Goal: Find specific page/section: Find specific page/section

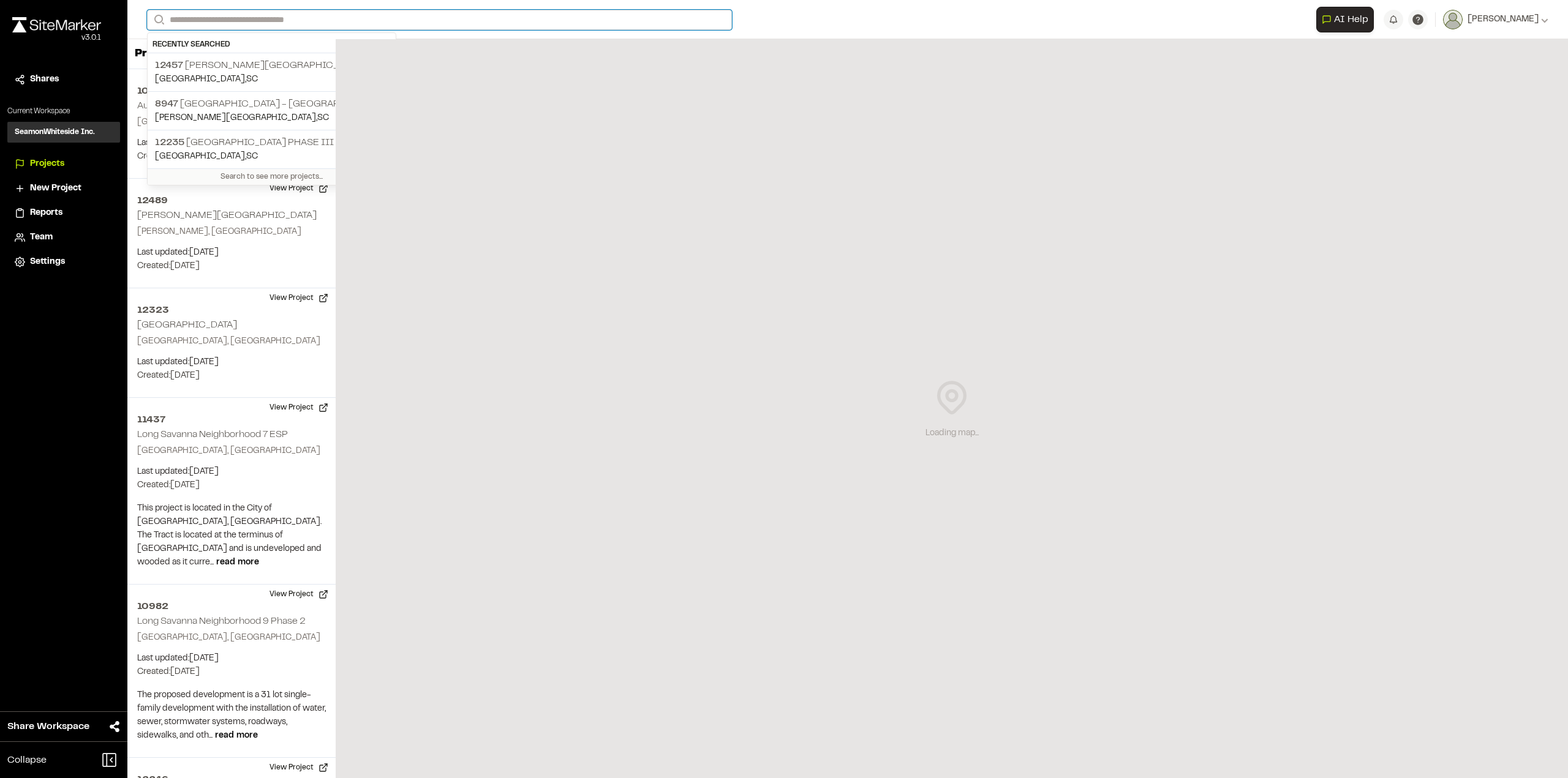
click at [215, 16] on input "Search" at bounding box center [440, 19] width 585 height 20
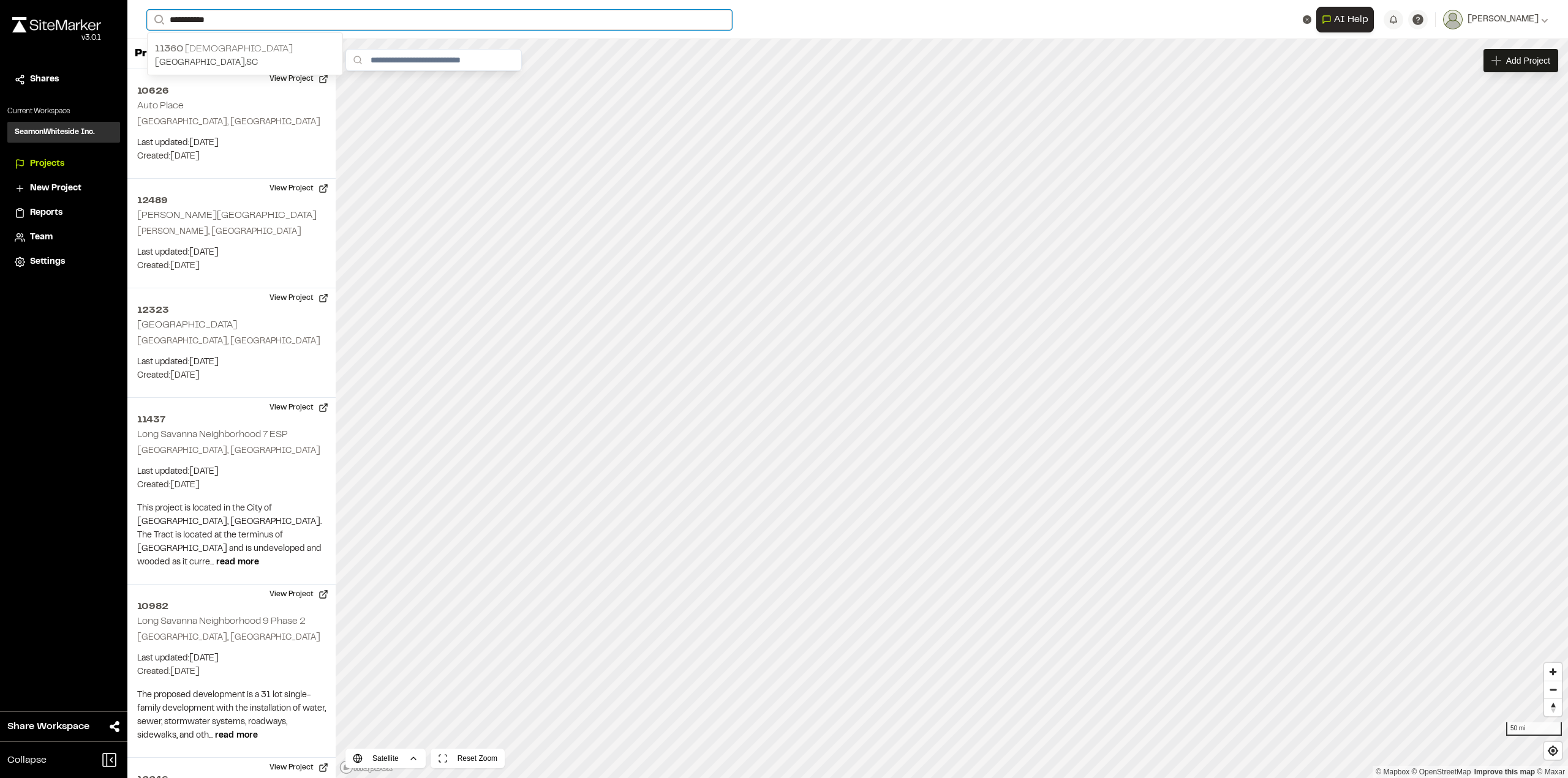
type input "**********"
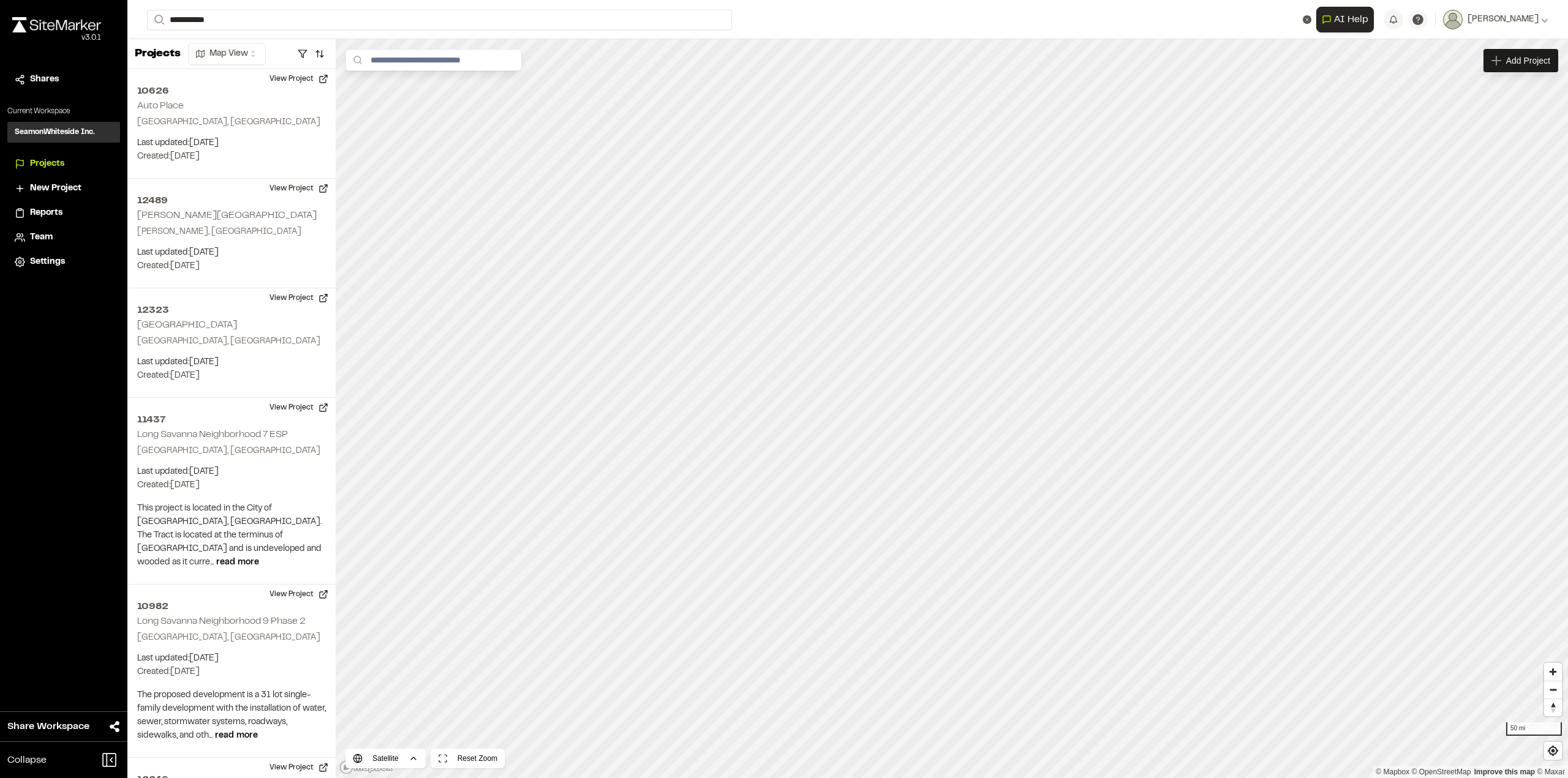
click at [229, 51] on p "11360 Star Gospel" at bounding box center [244, 49] width 180 height 15
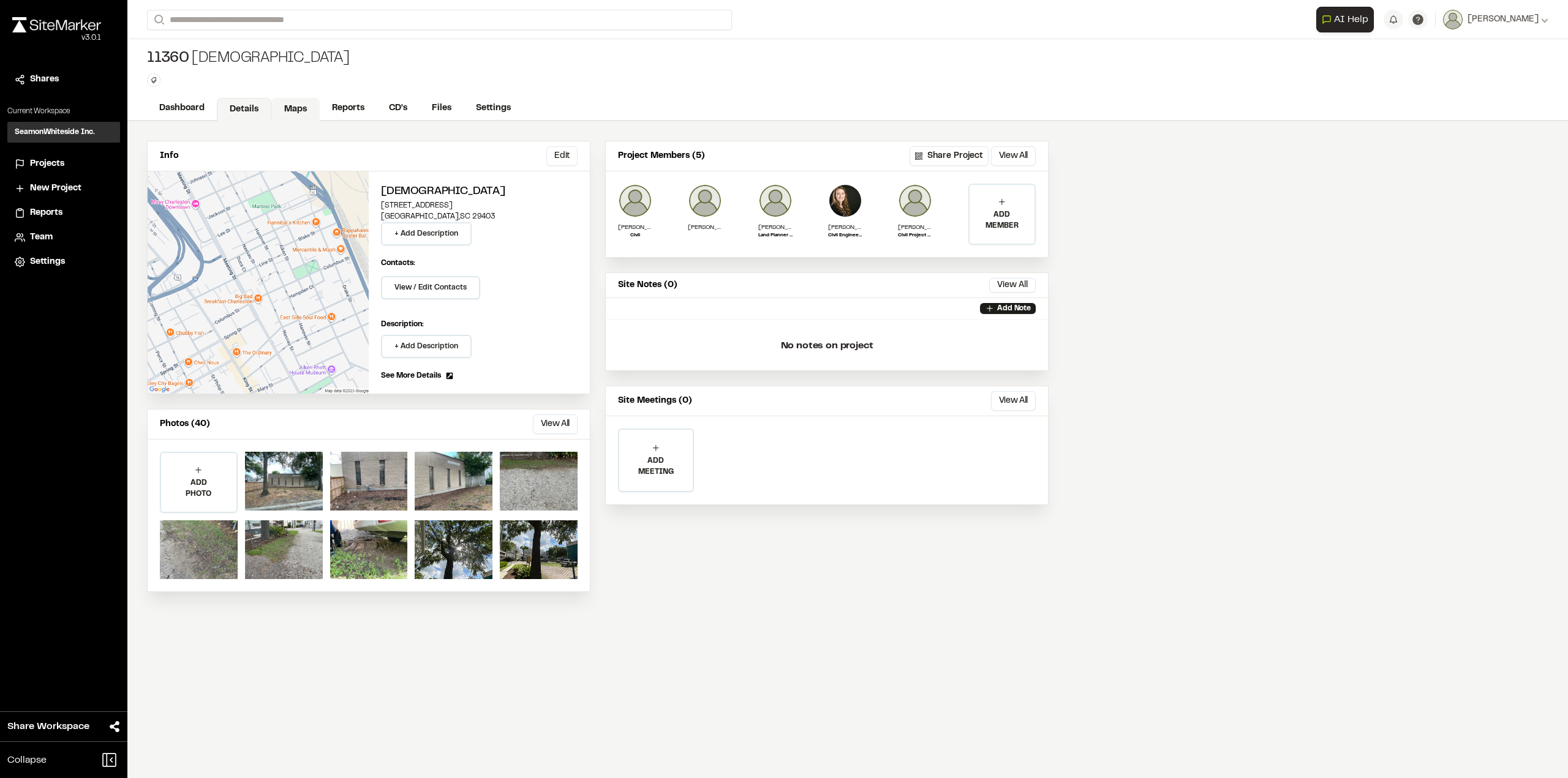
drag, startPoint x: 302, startPoint y: 110, endPoint x: 304, endPoint y: 117, distance: 7.3
click at [302, 112] on link "Maps" at bounding box center [295, 109] width 48 height 23
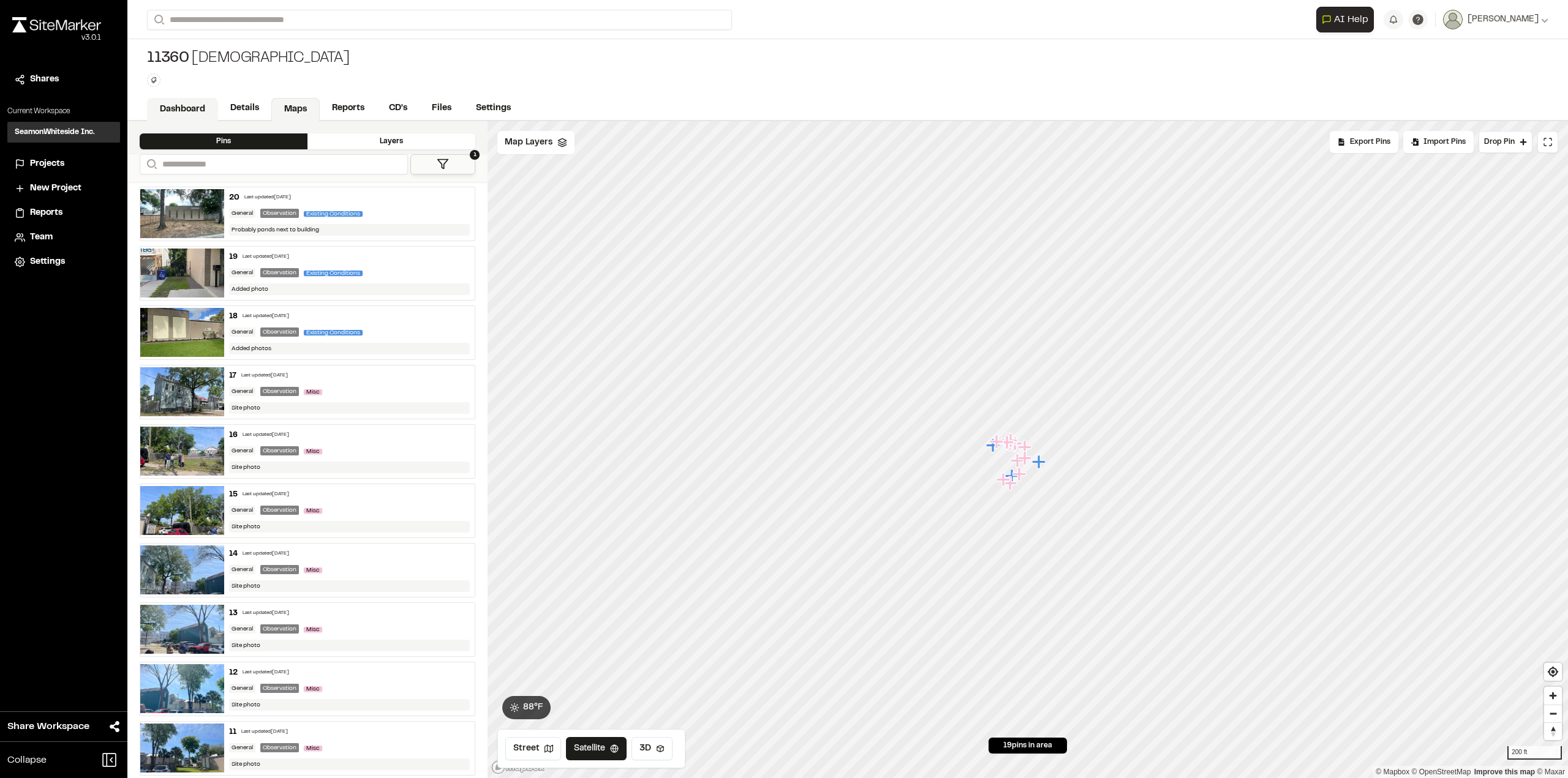
click at [199, 110] on link "Dashboard" at bounding box center [183, 109] width 71 height 23
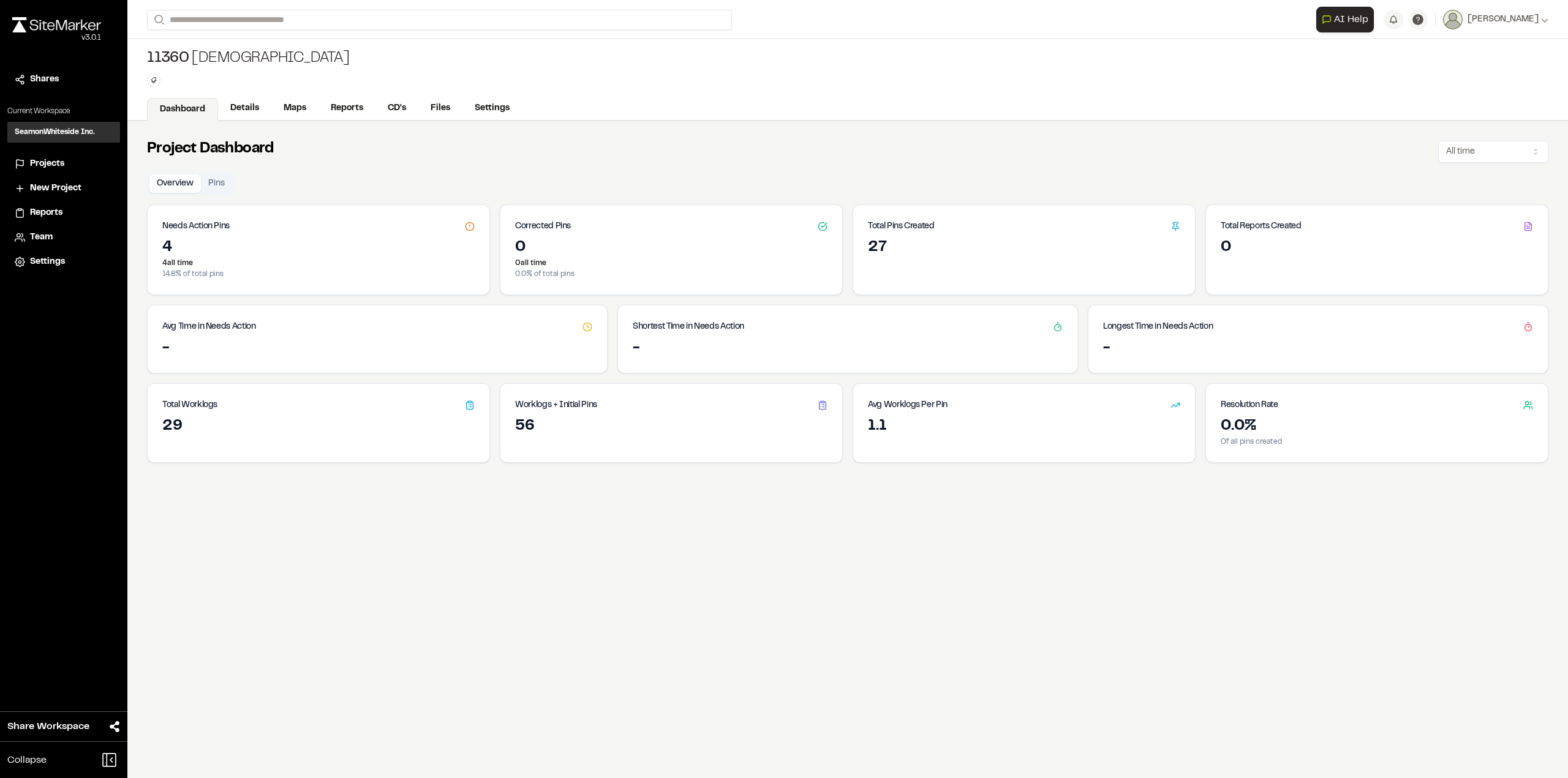
click at [967, 226] on div "Total Pins Created" at bounding box center [1024, 221] width 342 height 33
click at [292, 103] on link "Maps" at bounding box center [295, 109] width 48 height 23
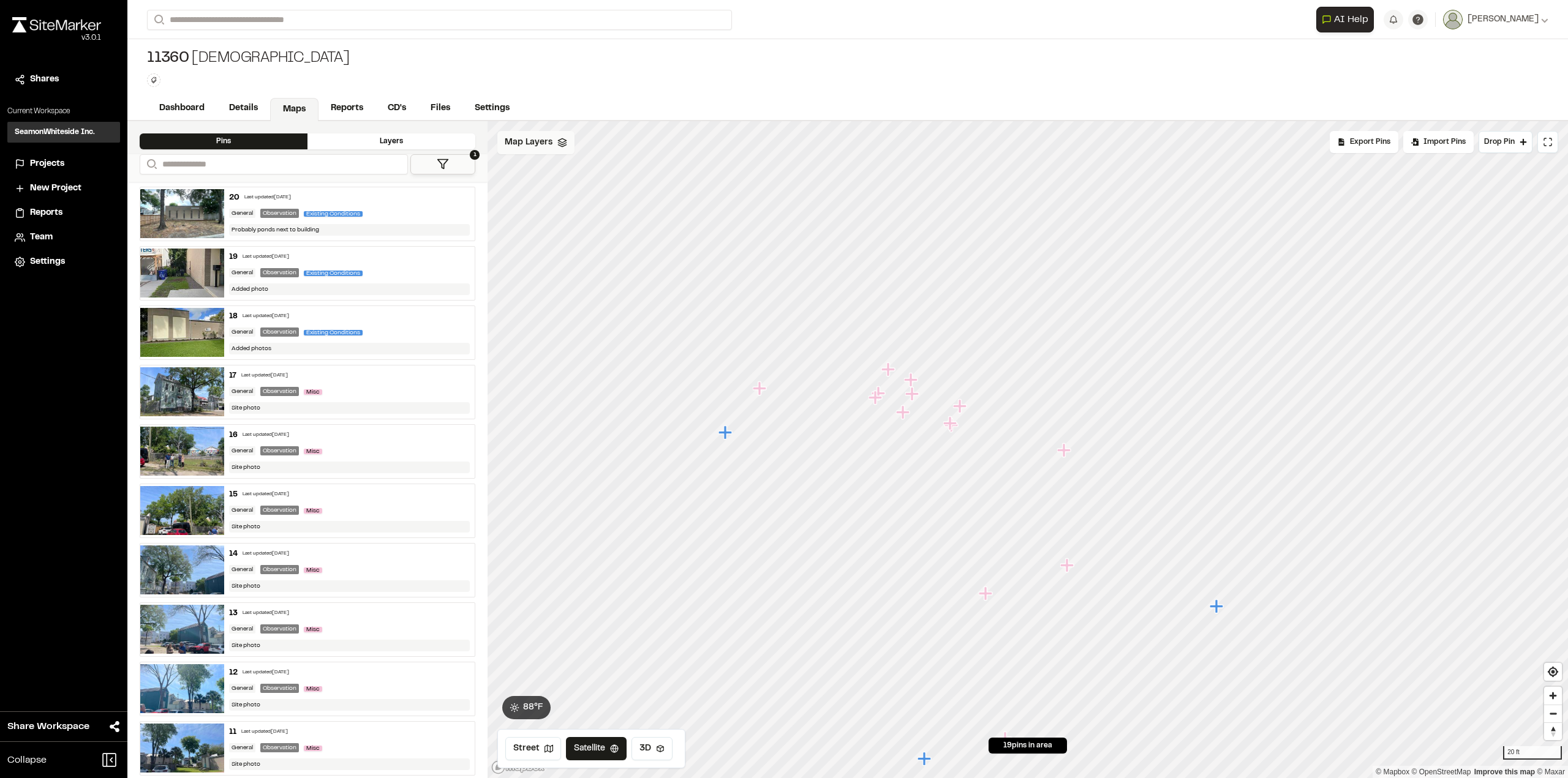
click at [518, 138] on span "Map Layers" at bounding box center [529, 143] width 48 height 13
click at [1545, 152] on button at bounding box center [1547, 142] width 21 height 22
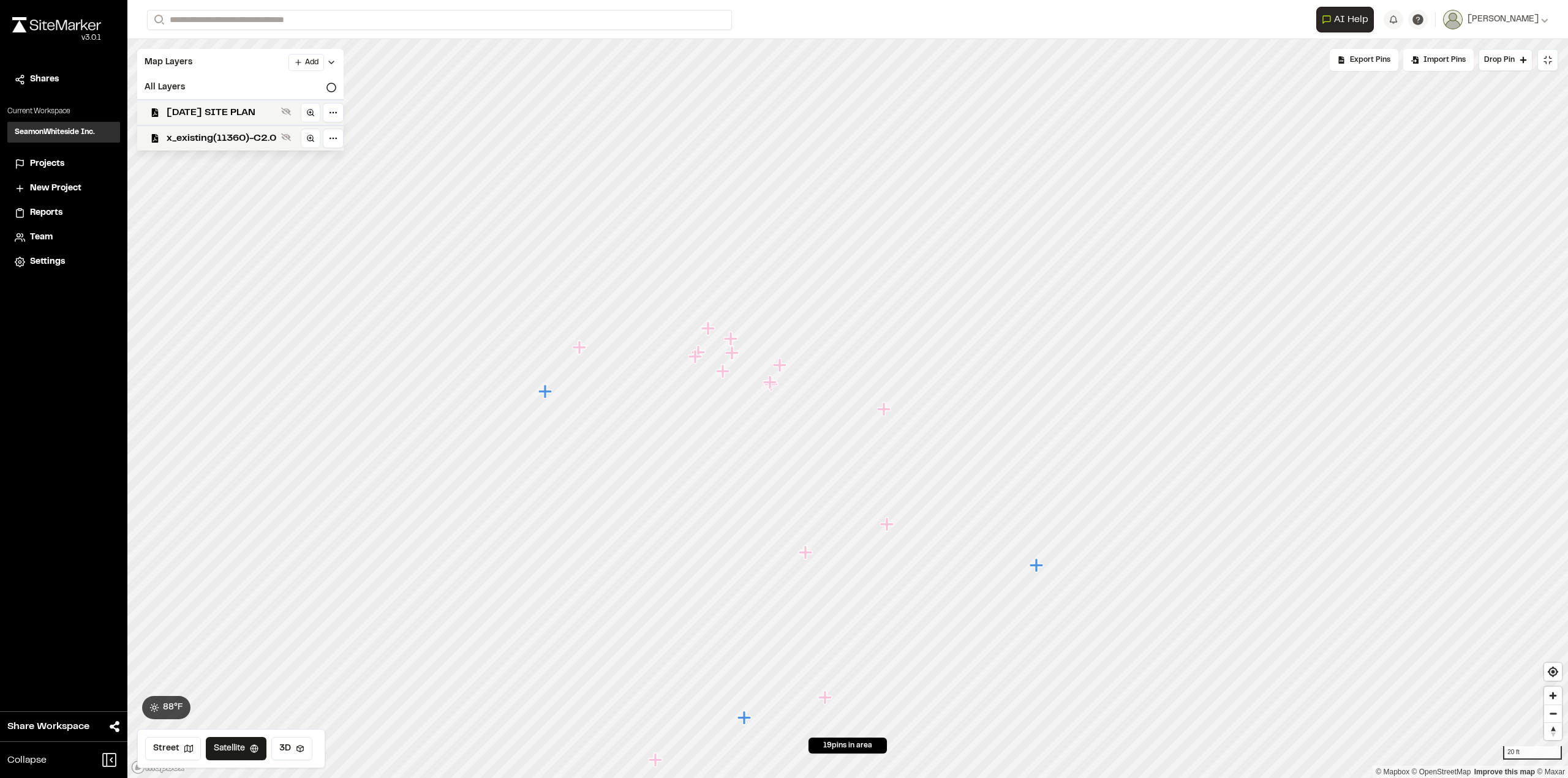
click at [780, 365] on icon "Map marker" at bounding box center [780, 365] width 13 height 13
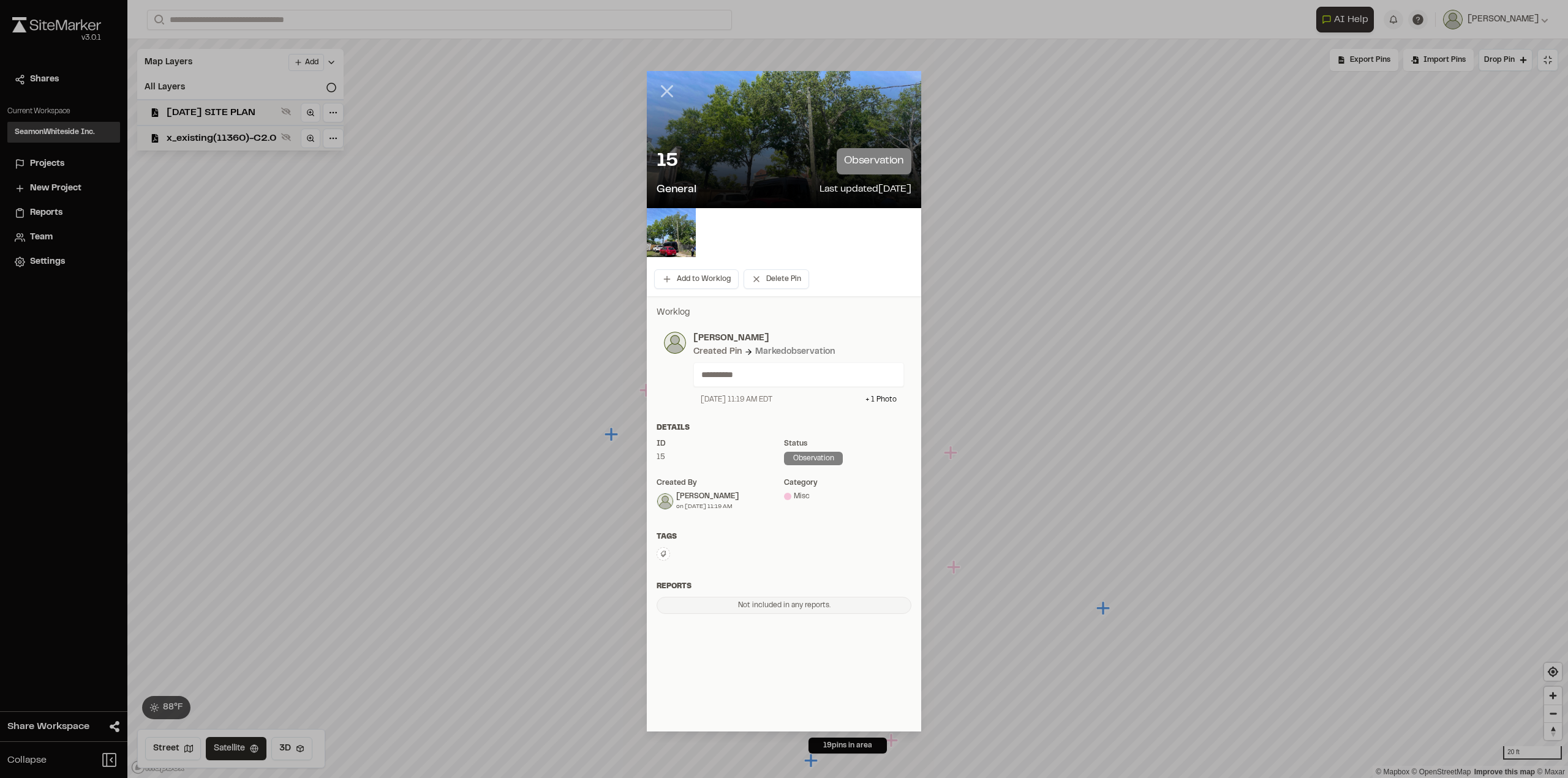
click at [671, 91] on icon at bounding box center [667, 91] width 21 height 21
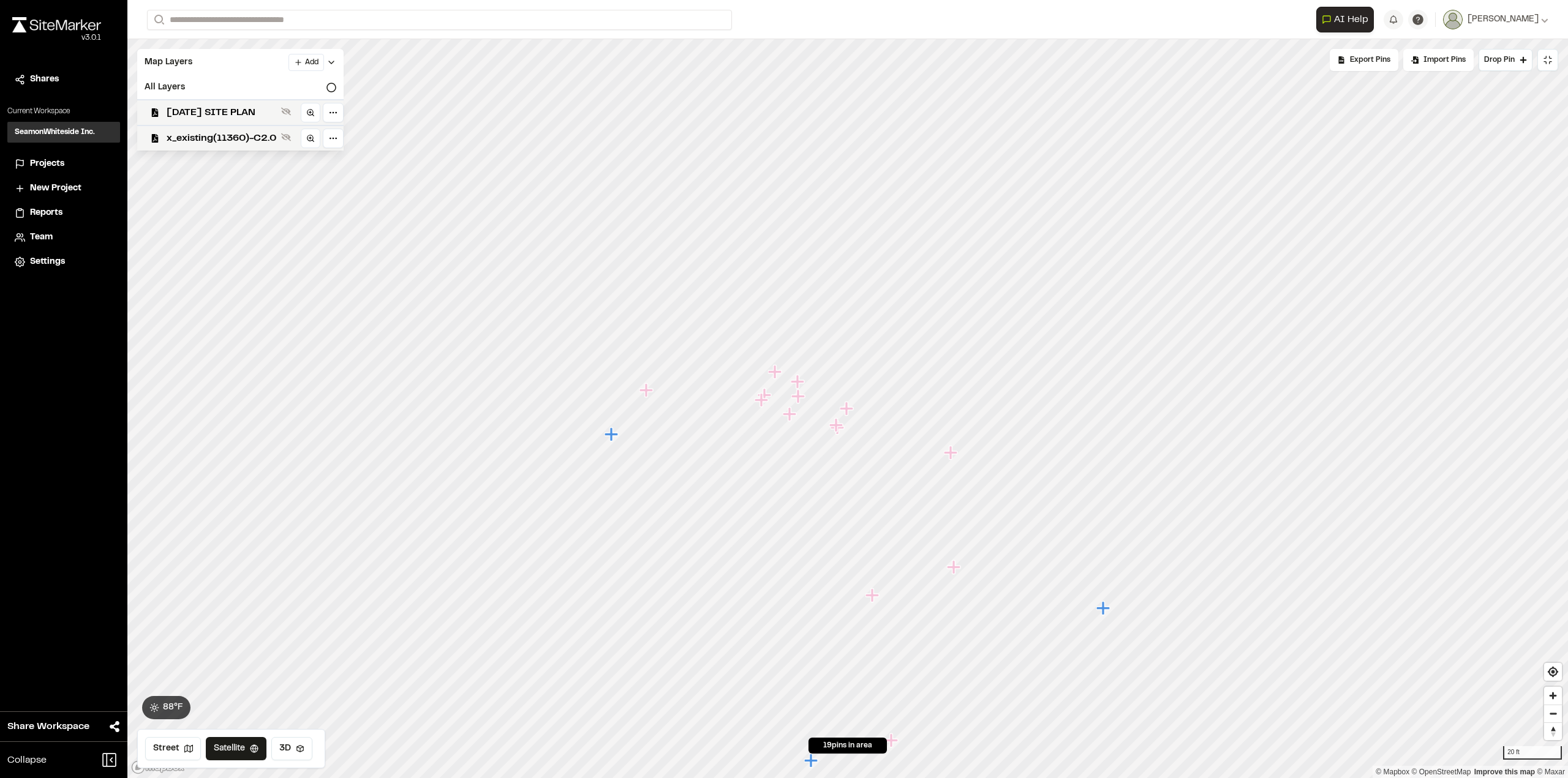
click at [951, 458] on icon "Map marker" at bounding box center [951, 452] width 13 height 13
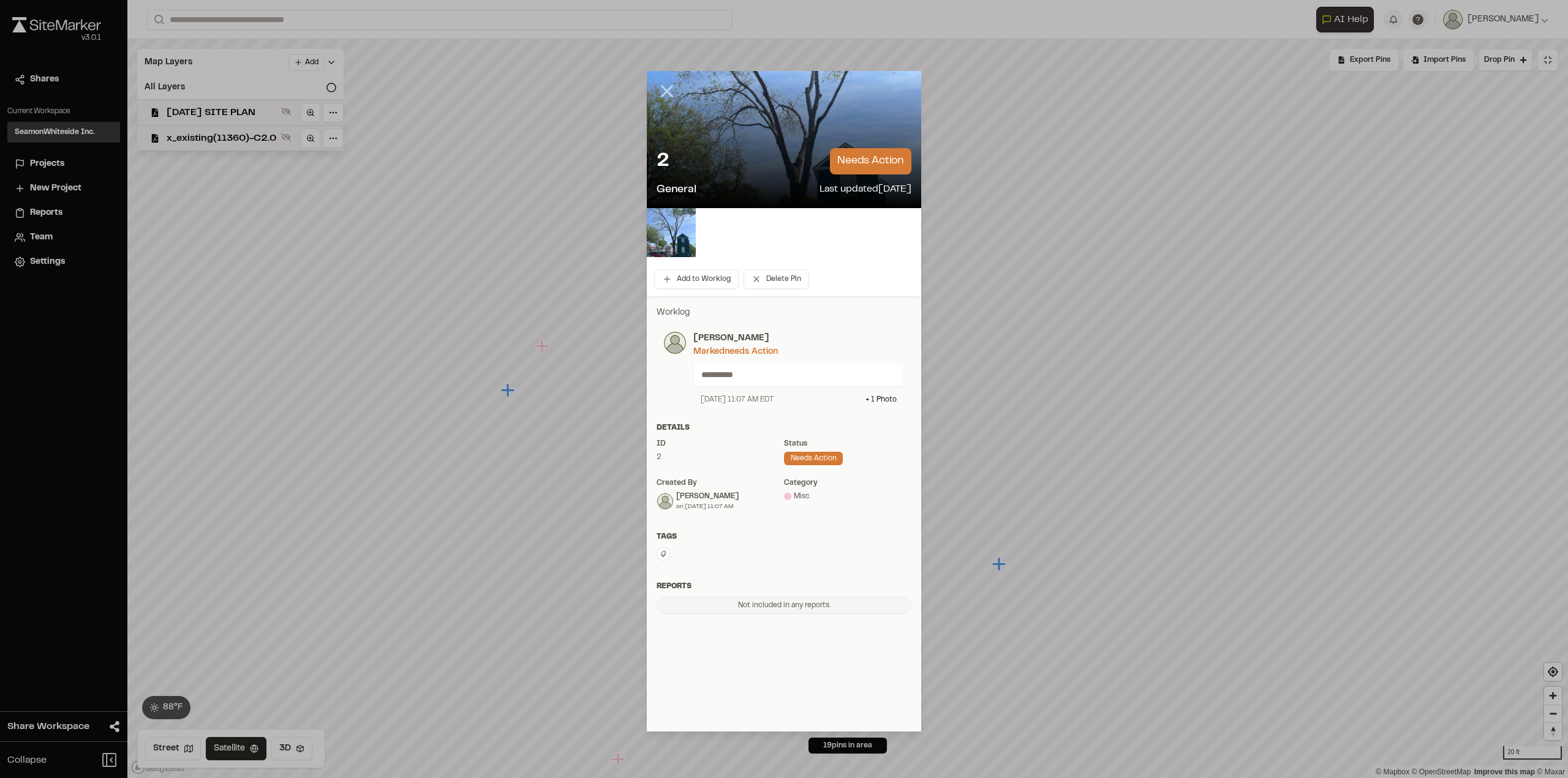
click at [668, 93] on line at bounding box center [667, 92] width 10 height 10
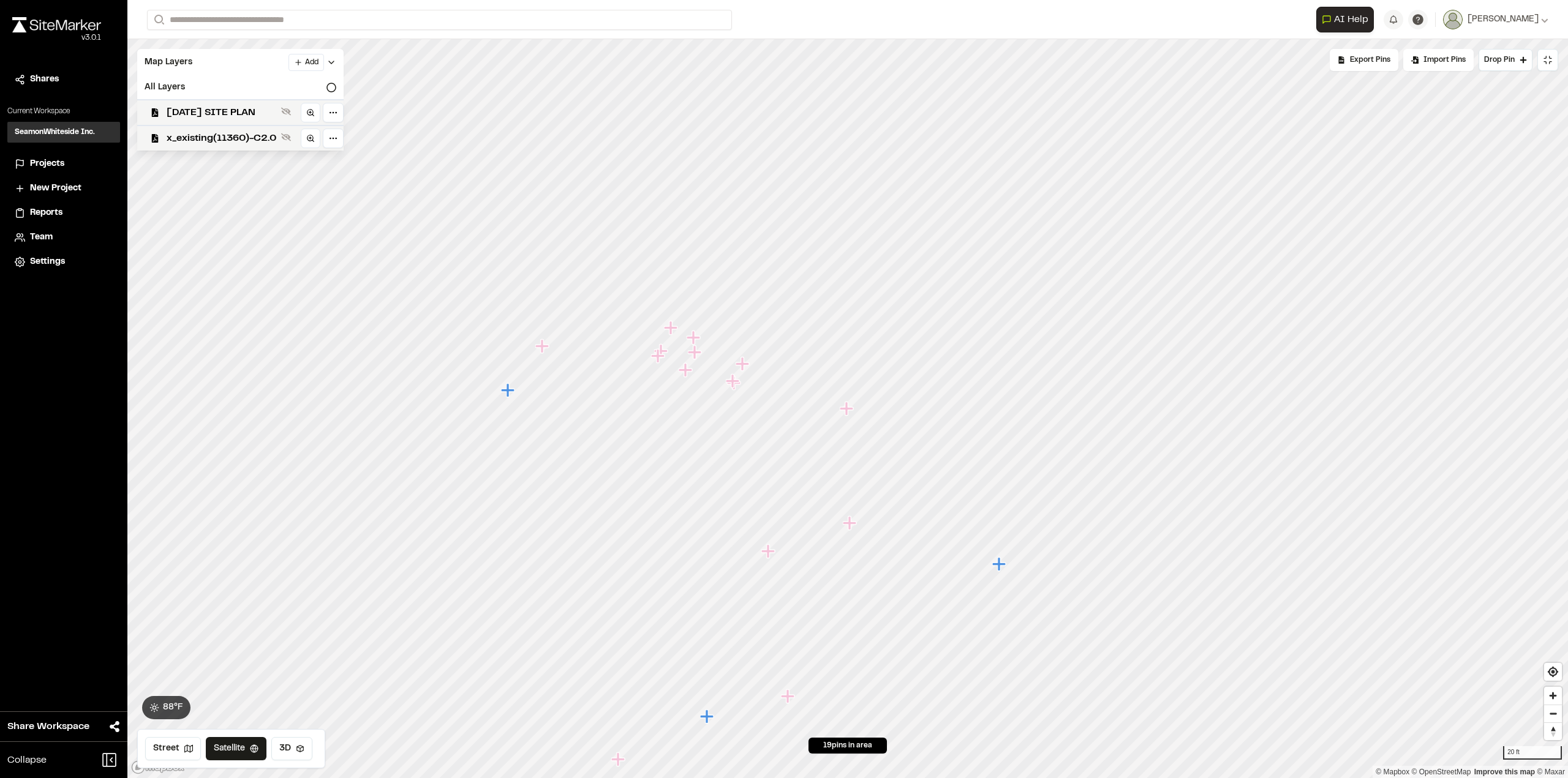
click at [1553, 59] on button at bounding box center [1547, 60] width 21 height 22
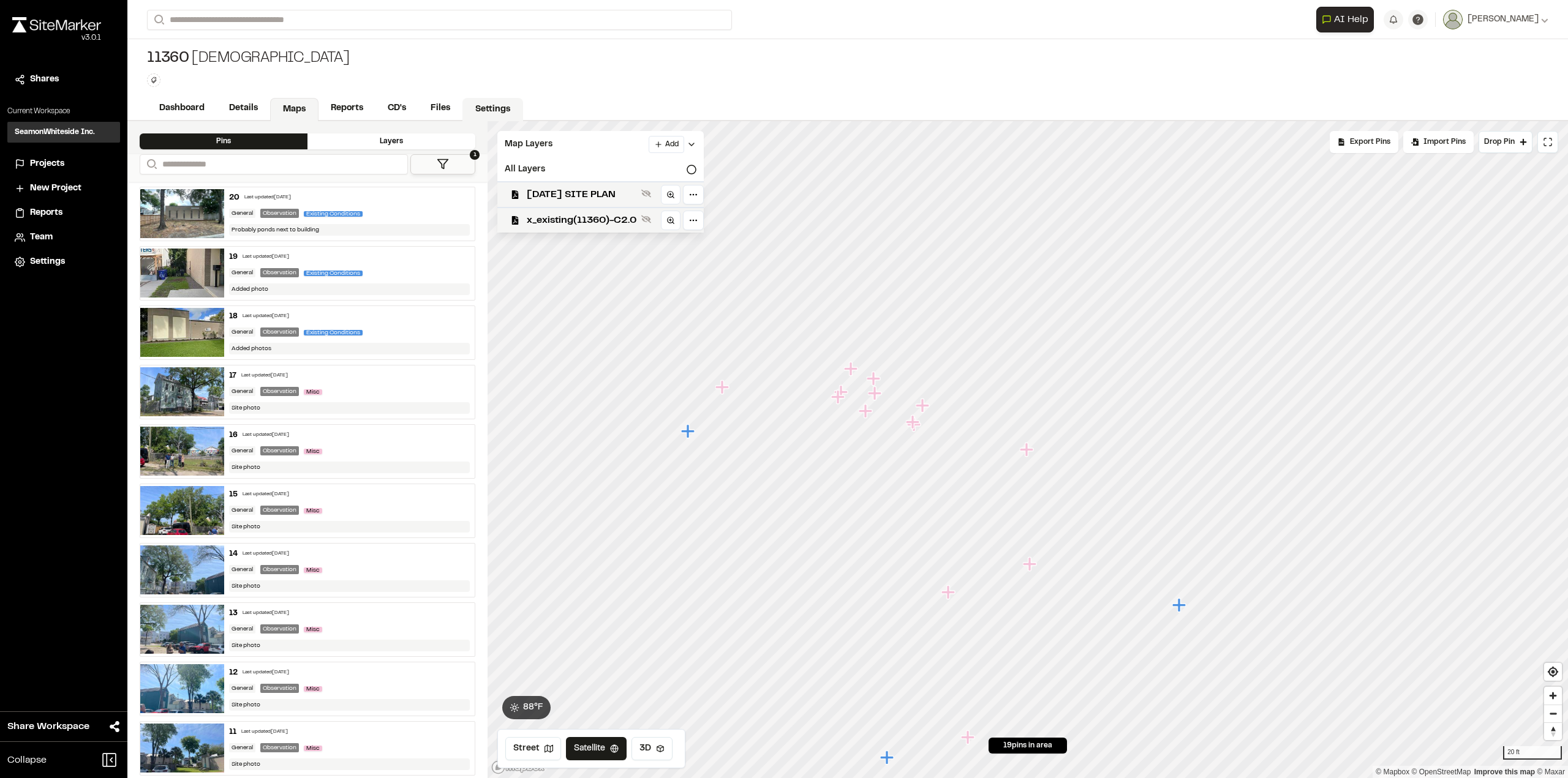
click at [474, 106] on link "Settings" at bounding box center [493, 109] width 61 height 23
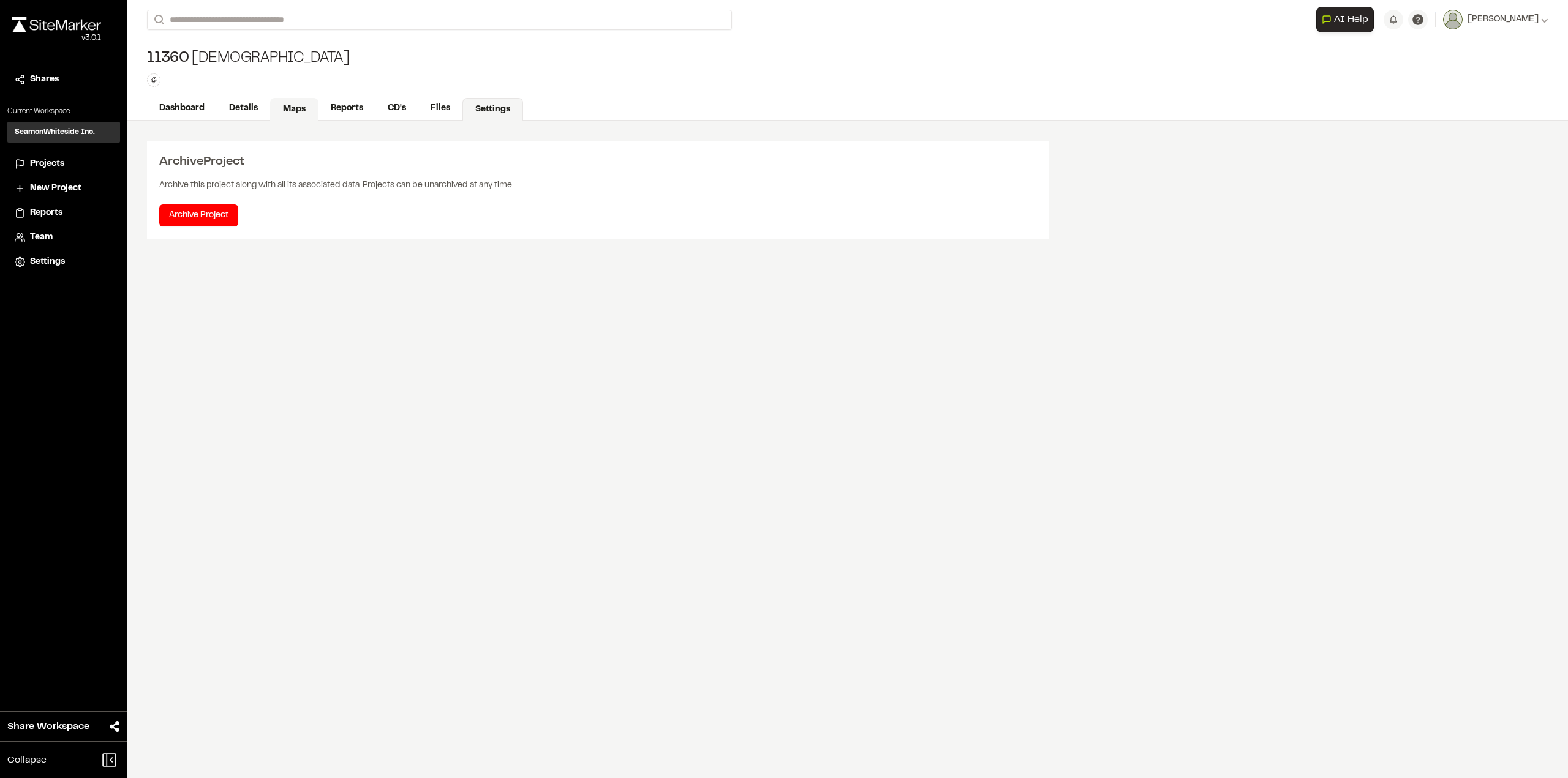
click at [292, 104] on link "Maps" at bounding box center [294, 109] width 48 height 23
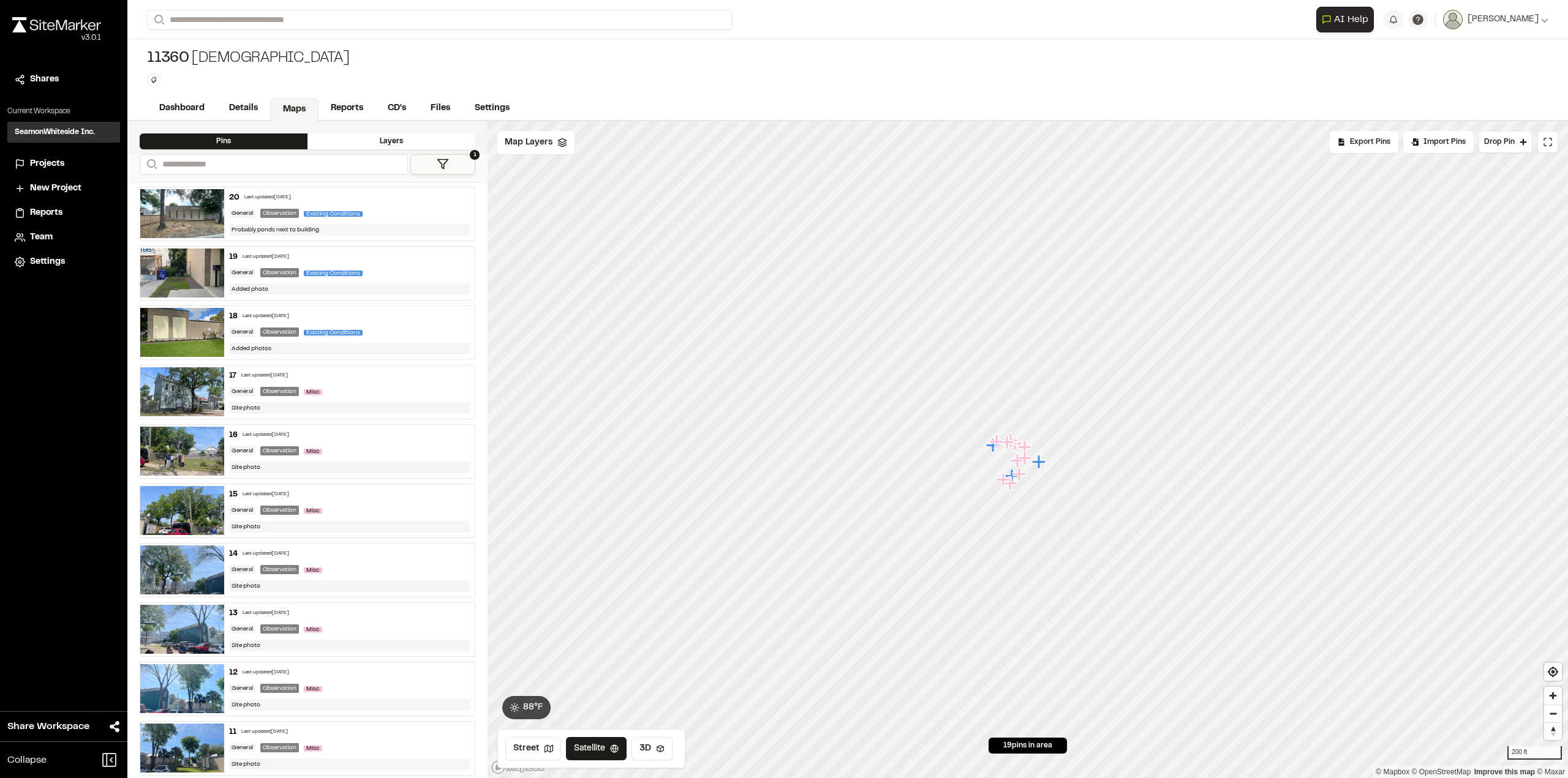
scroll to position [61, 0]
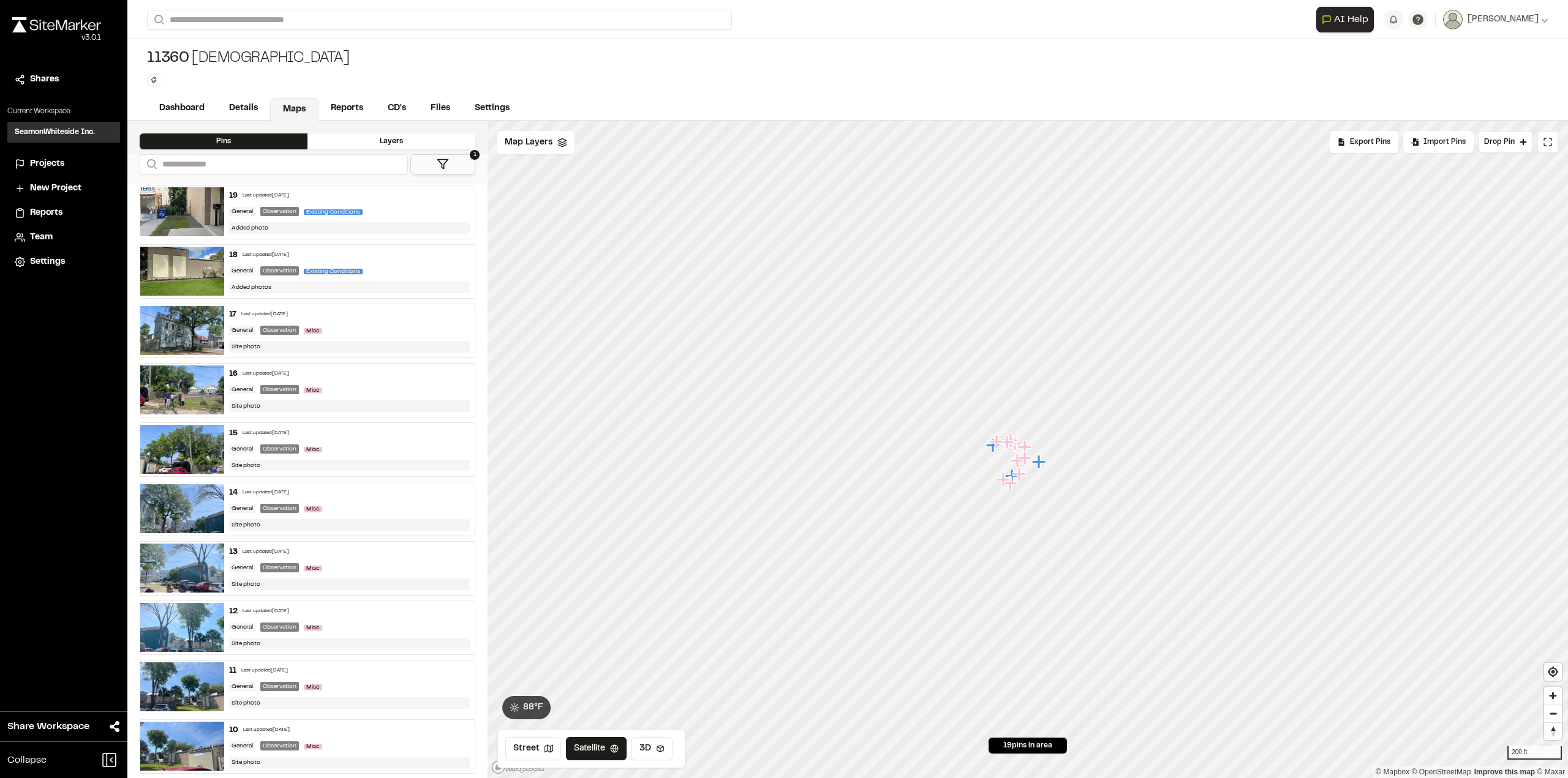
click at [332, 330] on div "General Observation Misc" at bounding box center [349, 330] width 241 height 11
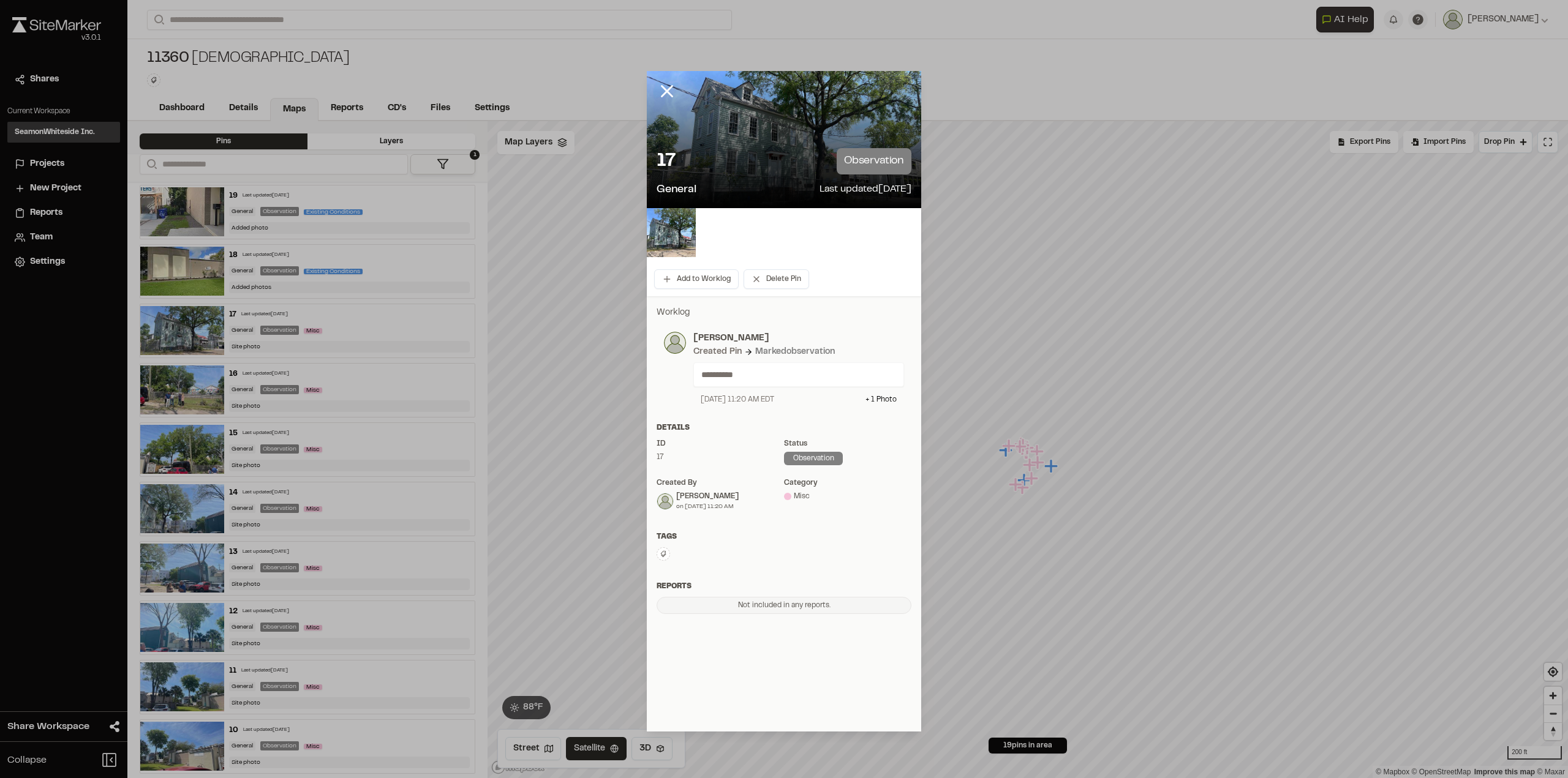
click at [805, 154] on div "17 observation" at bounding box center [784, 161] width 255 height 27
click at [666, 236] on img at bounding box center [671, 232] width 49 height 49
